Goal: Task Accomplishment & Management: Use online tool/utility

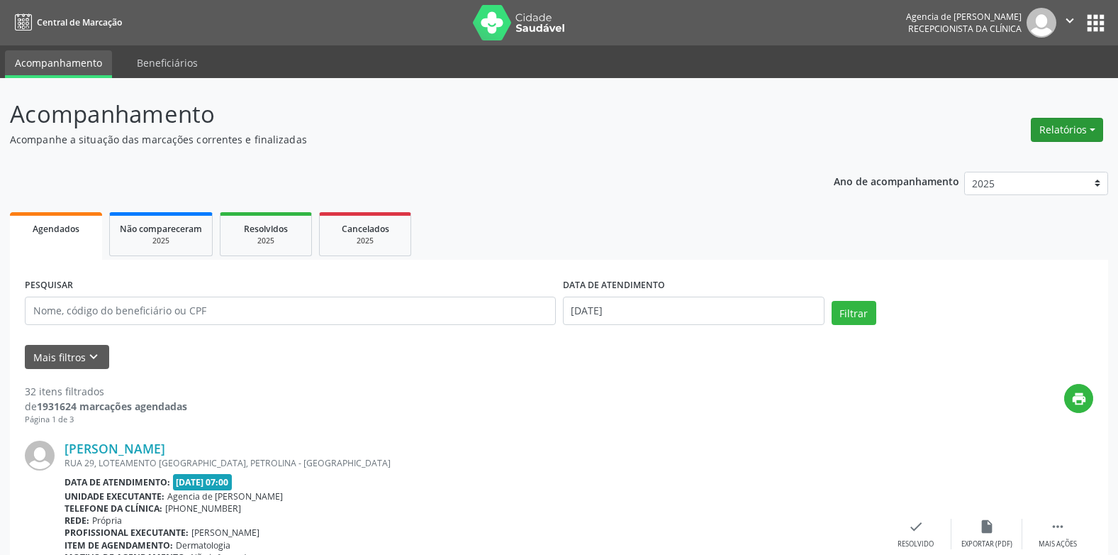
click at [1066, 132] on button "Relatórios" at bounding box center [1067, 130] width 72 height 24
click at [1013, 165] on link "Agendamentos" at bounding box center [1028, 160] width 152 height 20
select select "9"
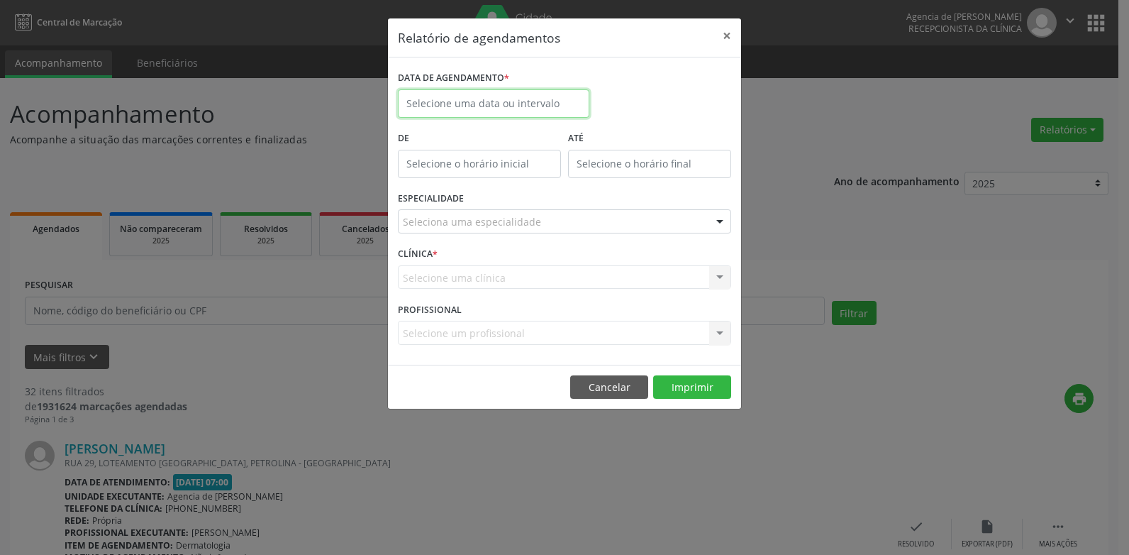
click at [475, 96] on input "text" at bounding box center [493, 103] width 191 height 28
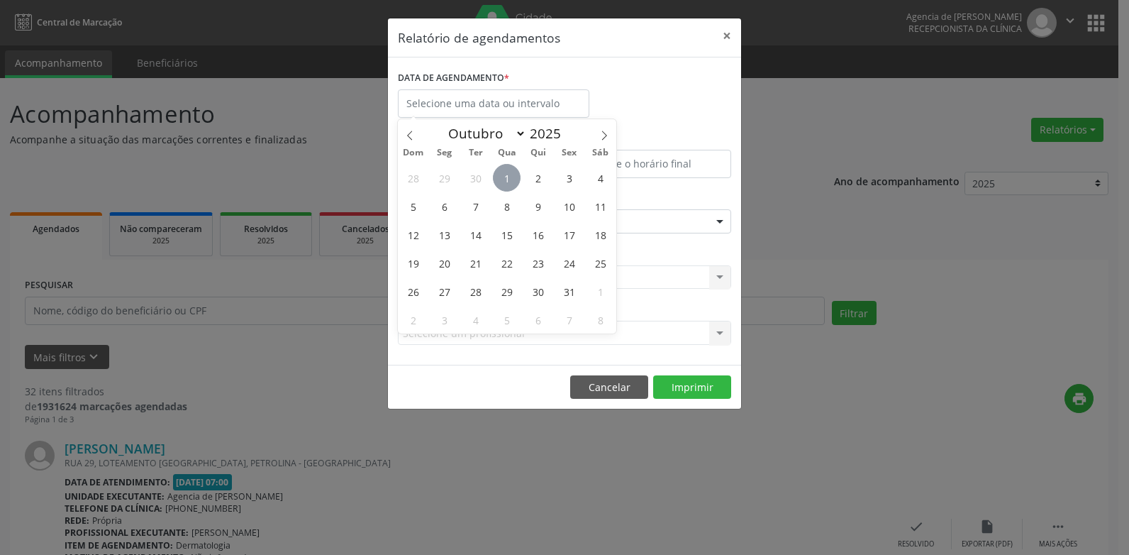
click at [503, 174] on span "1" at bounding box center [507, 178] width 28 height 28
type input "[DATE]"
click at [503, 174] on span "1" at bounding box center [507, 178] width 28 height 28
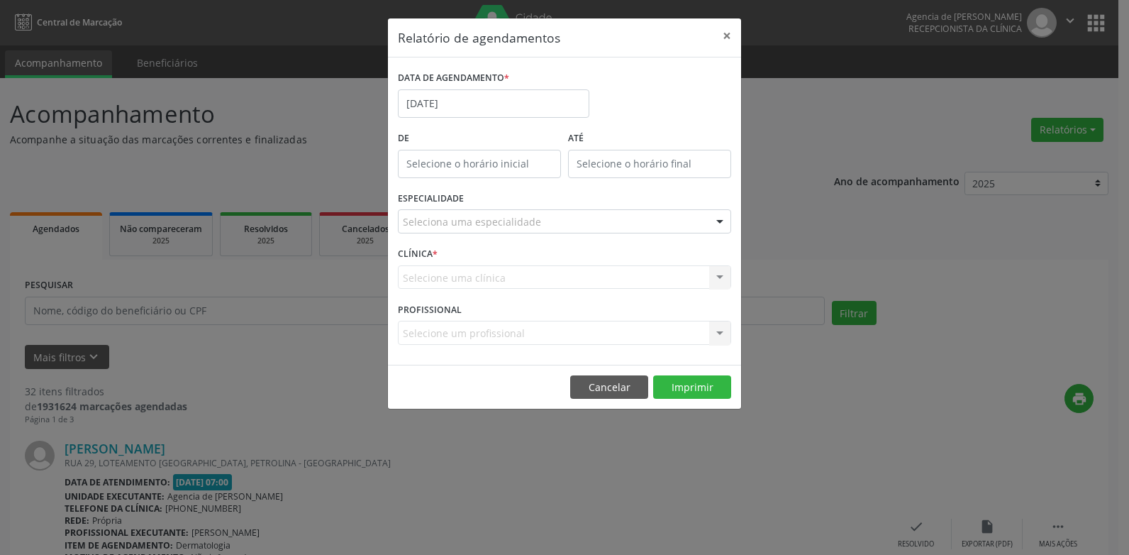
click at [516, 213] on div "Seleciona uma especialidade" at bounding box center [564, 221] width 333 height 24
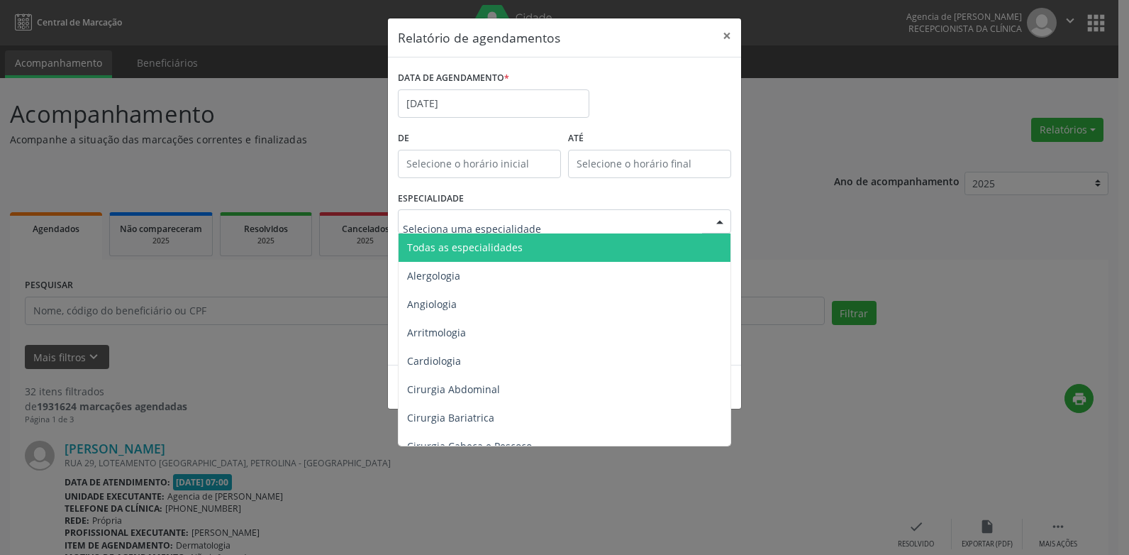
click at [515, 241] on span "Todas as especialidades" at bounding box center [465, 246] width 116 height 13
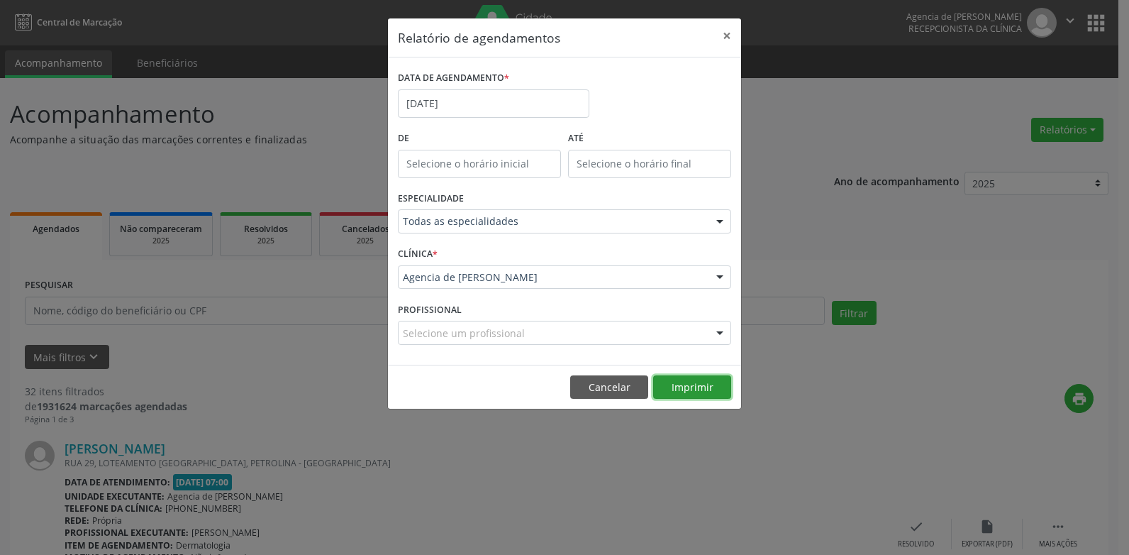
click at [690, 386] on button "Imprimir" at bounding box center [692, 387] width 78 height 24
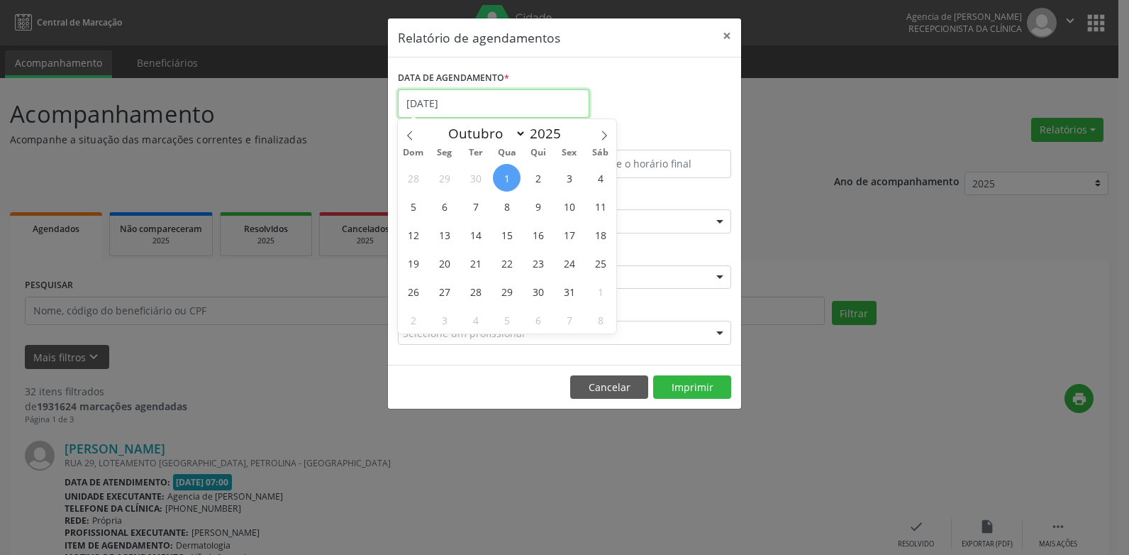
click at [525, 102] on input "[DATE]" at bounding box center [493, 103] width 191 height 28
click at [413, 135] on icon at bounding box center [410, 135] width 10 height 10
select select "8"
click at [562, 235] on span "19" at bounding box center [569, 235] width 28 height 28
type input "[DATE]"
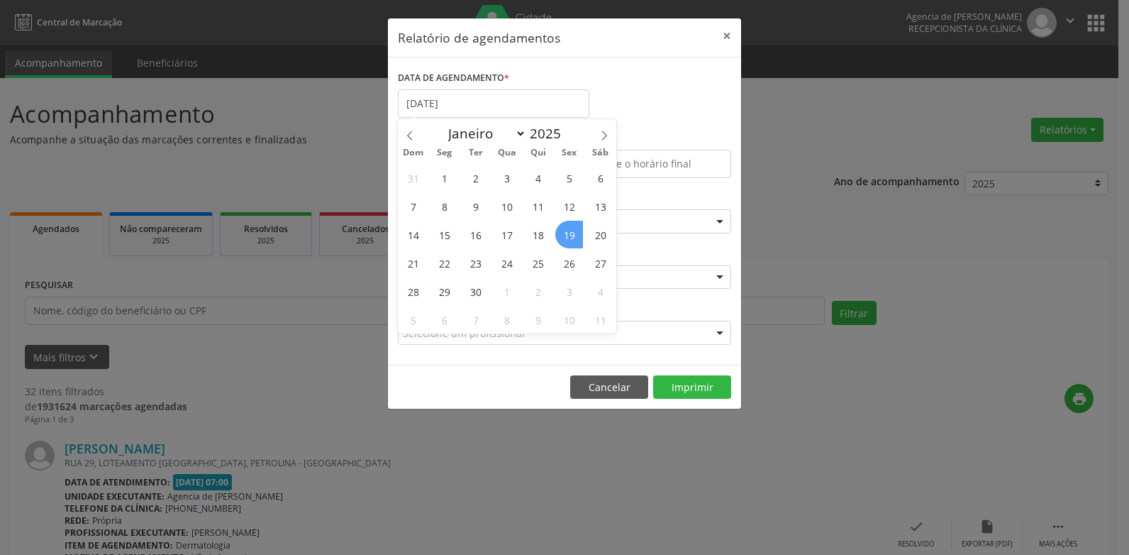
click at [562, 235] on span "19" at bounding box center [569, 235] width 28 height 28
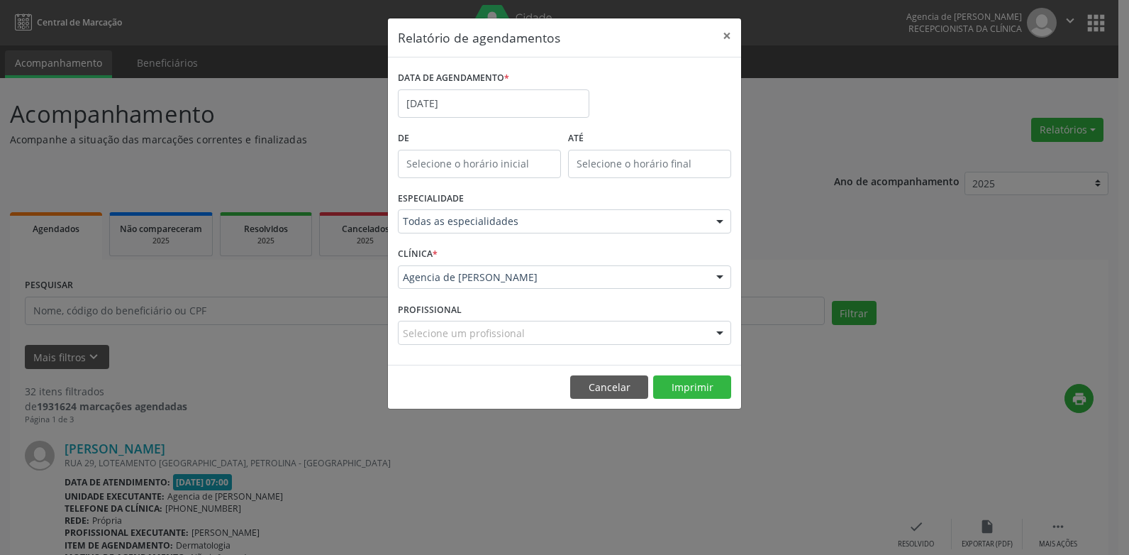
click at [555, 231] on div "Todas as especialidades" at bounding box center [564, 221] width 333 height 24
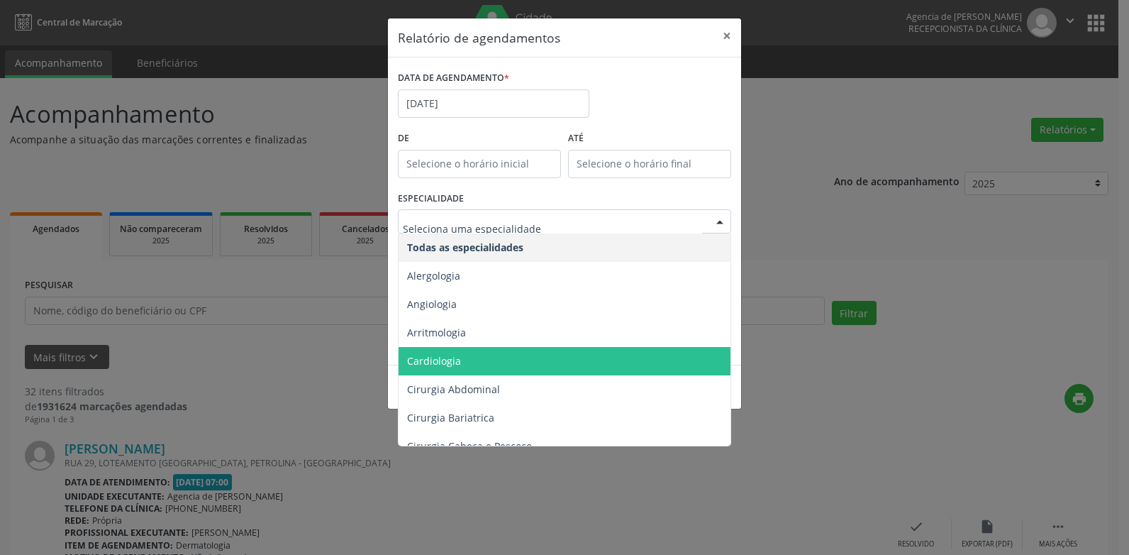
click at [523, 354] on span "Cardiologia" at bounding box center [566, 361] width 334 height 28
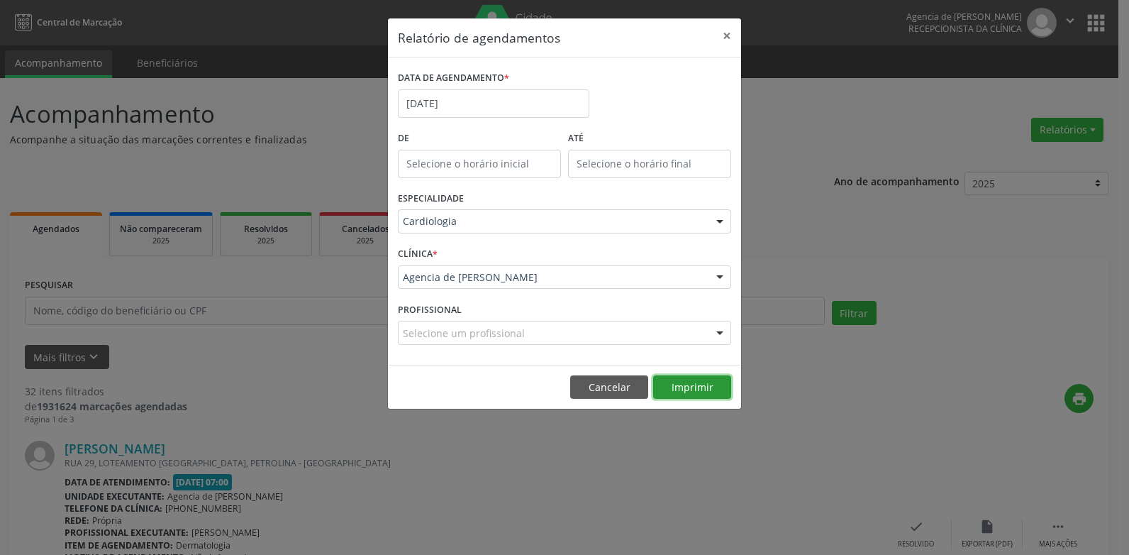
click at [682, 381] on button "Imprimir" at bounding box center [692, 387] width 78 height 24
click at [726, 34] on button "×" at bounding box center [727, 35] width 28 height 35
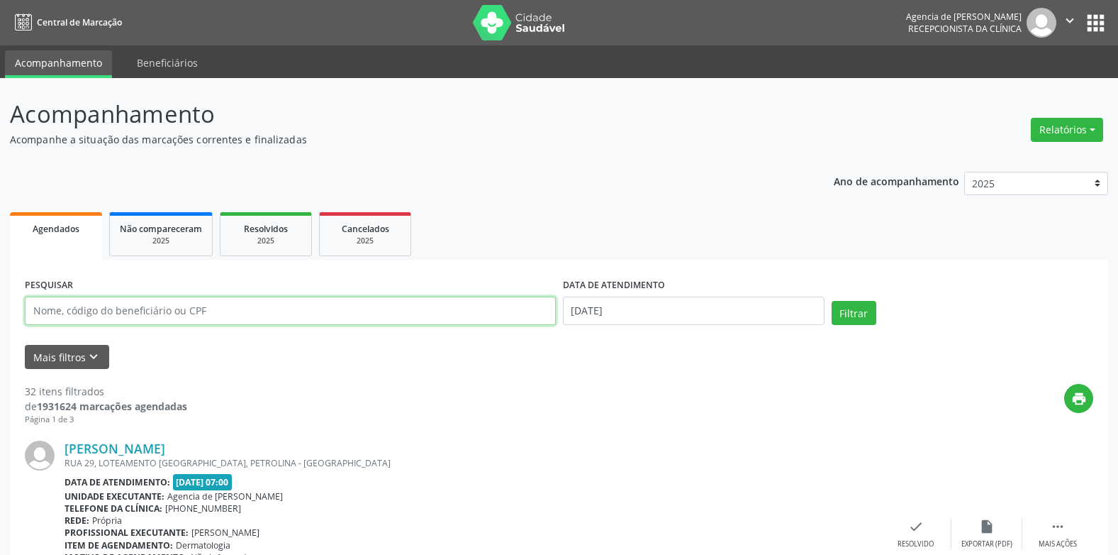
click at [206, 303] on input "text" at bounding box center [290, 310] width 531 height 28
click at [265, 310] on input "text" at bounding box center [290, 310] width 531 height 28
